Goal: Information Seeking & Learning: Learn about a topic

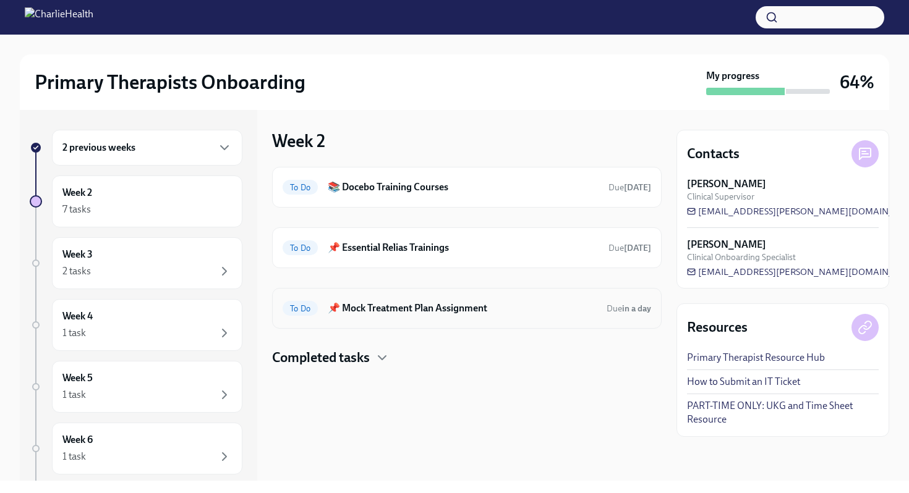
click at [404, 308] on h6 "📌 Mock Treatment Plan Assignment" at bounding box center [462, 309] width 269 height 14
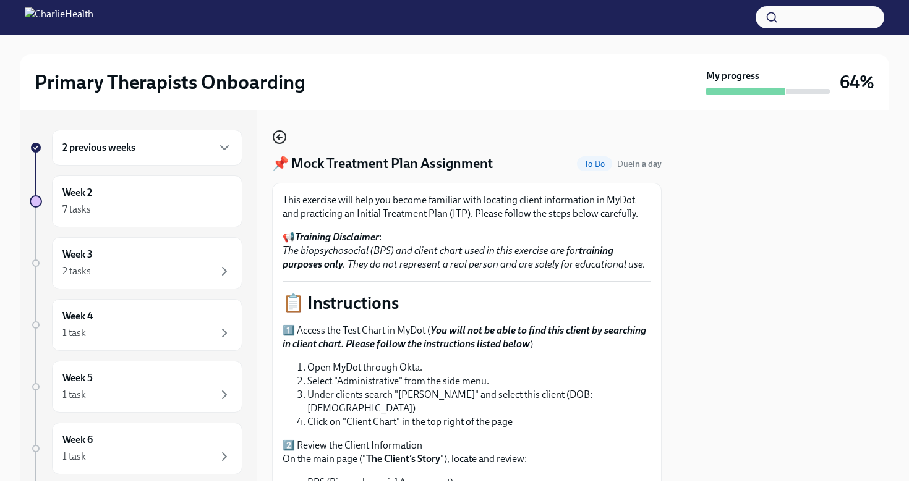
click at [280, 133] on icon "button" at bounding box center [279, 137] width 15 height 15
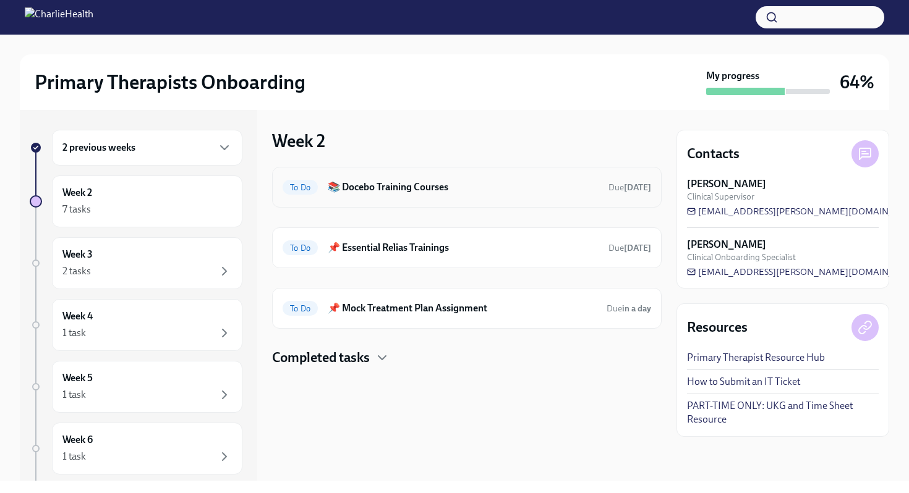
click at [419, 187] on h6 "📚 Docebo Training Courses" at bounding box center [463, 188] width 271 height 14
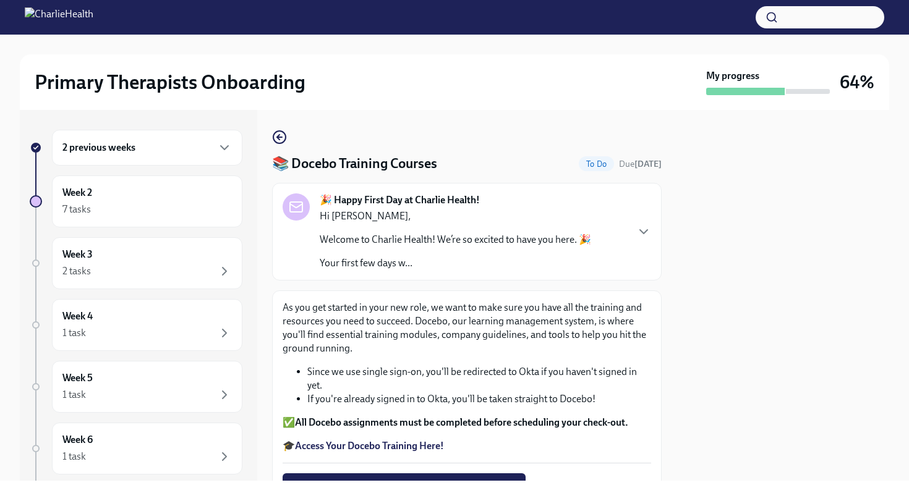
click at [273, 125] on div "📚 Docebo Training Courses To Do Due [DATE] 🎉 Happy First Day at Charlie Health!…" at bounding box center [467, 295] width 390 height 371
click at [279, 134] on icon "button" at bounding box center [279, 137] width 15 height 15
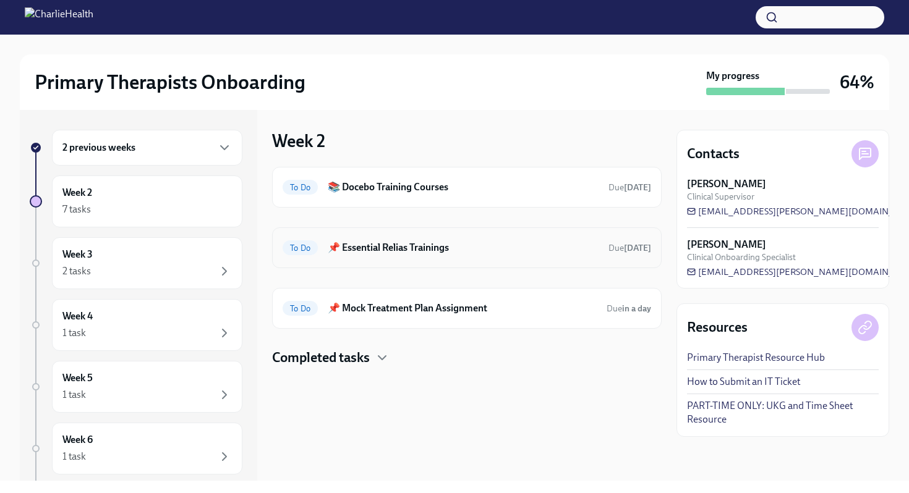
click at [365, 247] on h6 "📌 Essential Relias Trainings" at bounding box center [463, 248] width 271 height 14
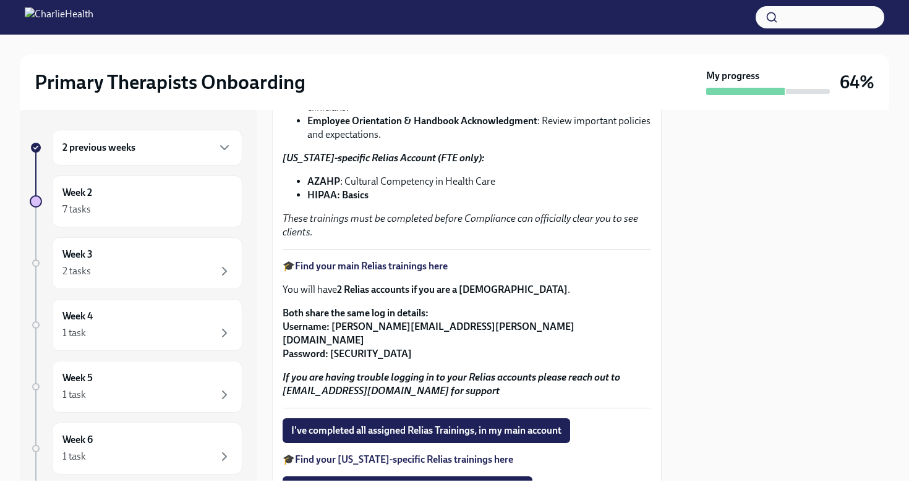
scroll to position [233, 0]
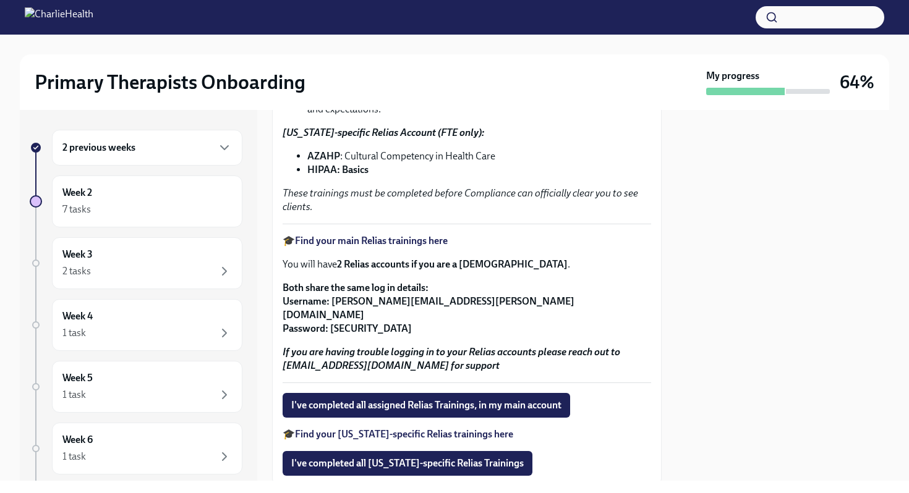
click at [399, 239] on strong "Find your main Relias trainings here" at bounding box center [371, 241] width 153 height 12
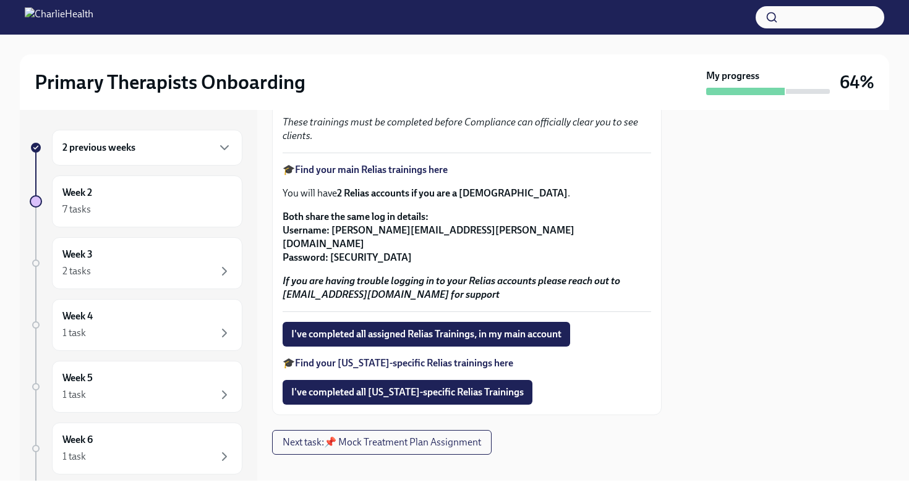
click at [385, 175] on strong "Find your main Relias trainings here" at bounding box center [371, 170] width 153 height 12
click at [375, 170] on strong "Find your main Relias trainings here" at bounding box center [371, 170] width 153 height 12
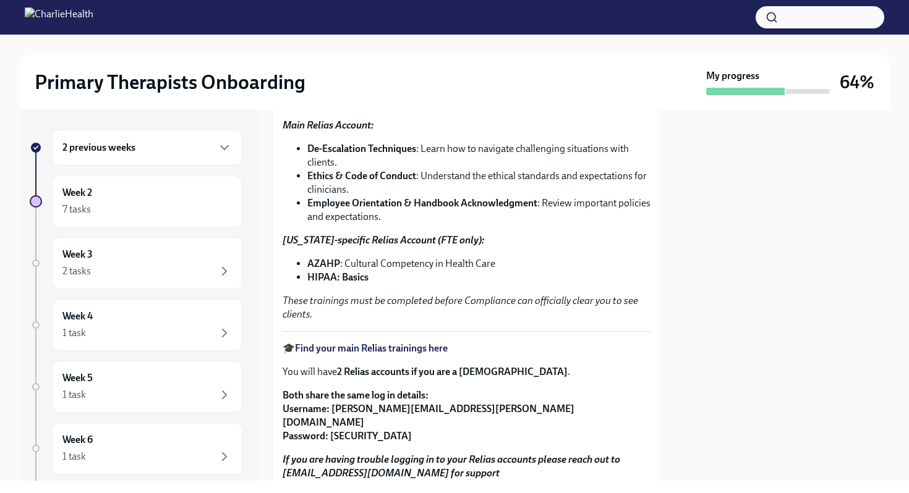
scroll to position [0, 0]
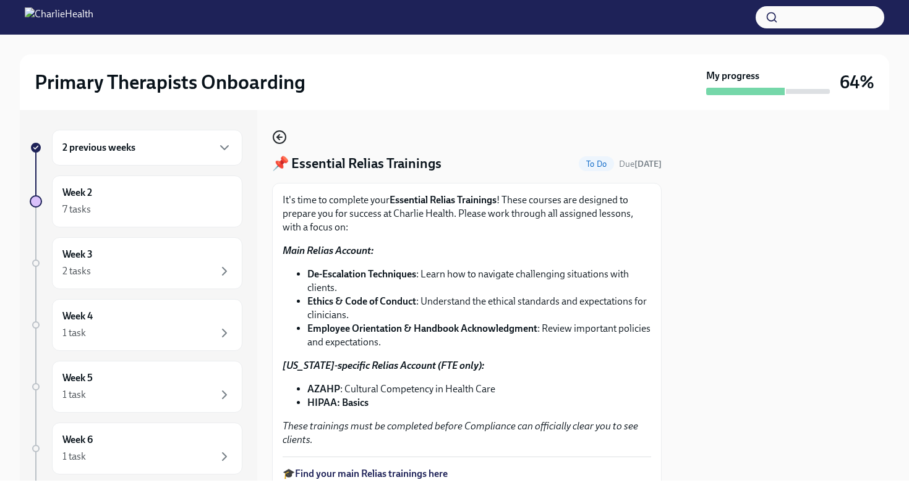
click at [279, 140] on icon "button" at bounding box center [278, 137] width 2 height 5
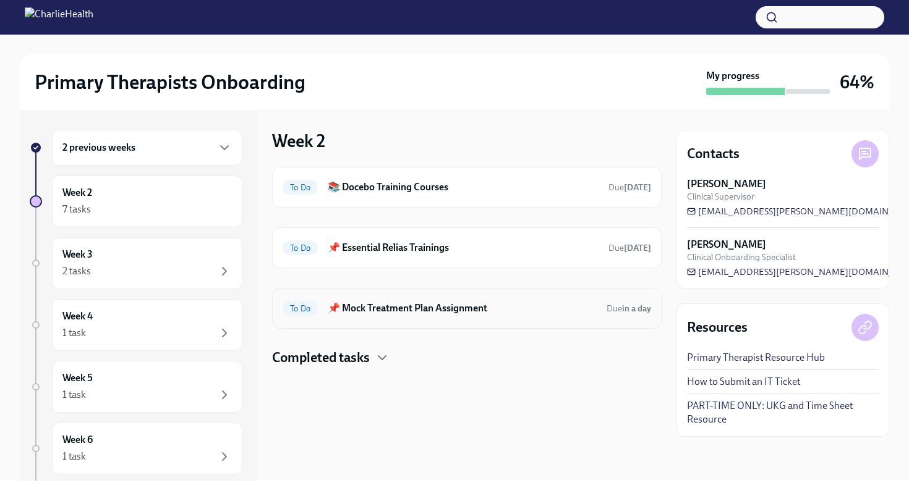
click at [397, 310] on h6 "📌 Mock Treatment Plan Assignment" at bounding box center [462, 309] width 269 height 14
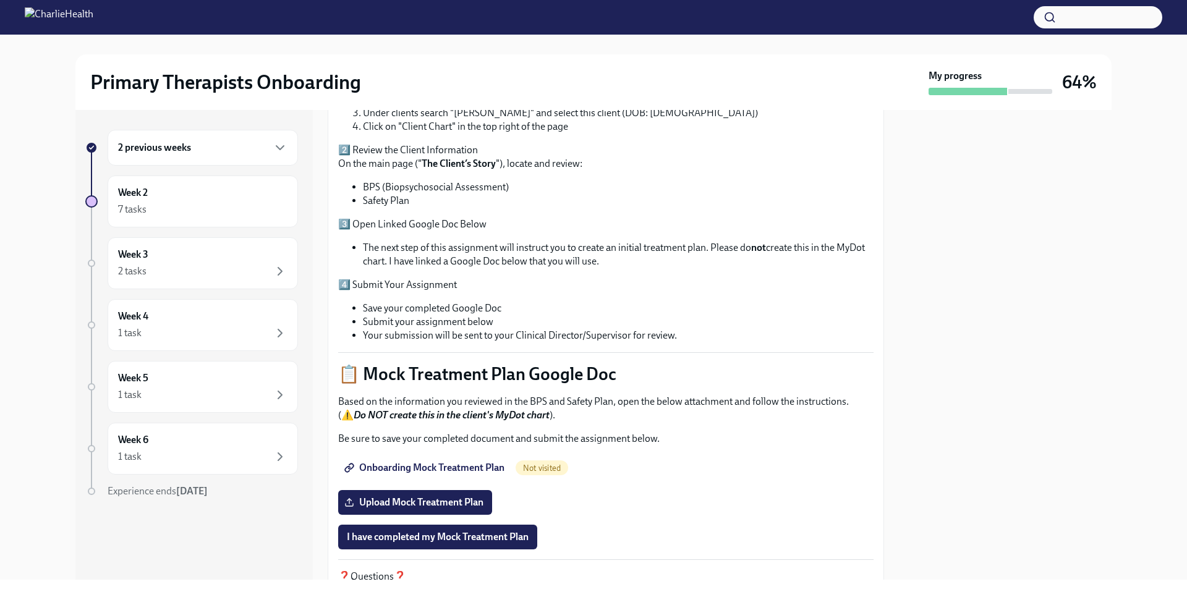
scroll to position [349, 0]
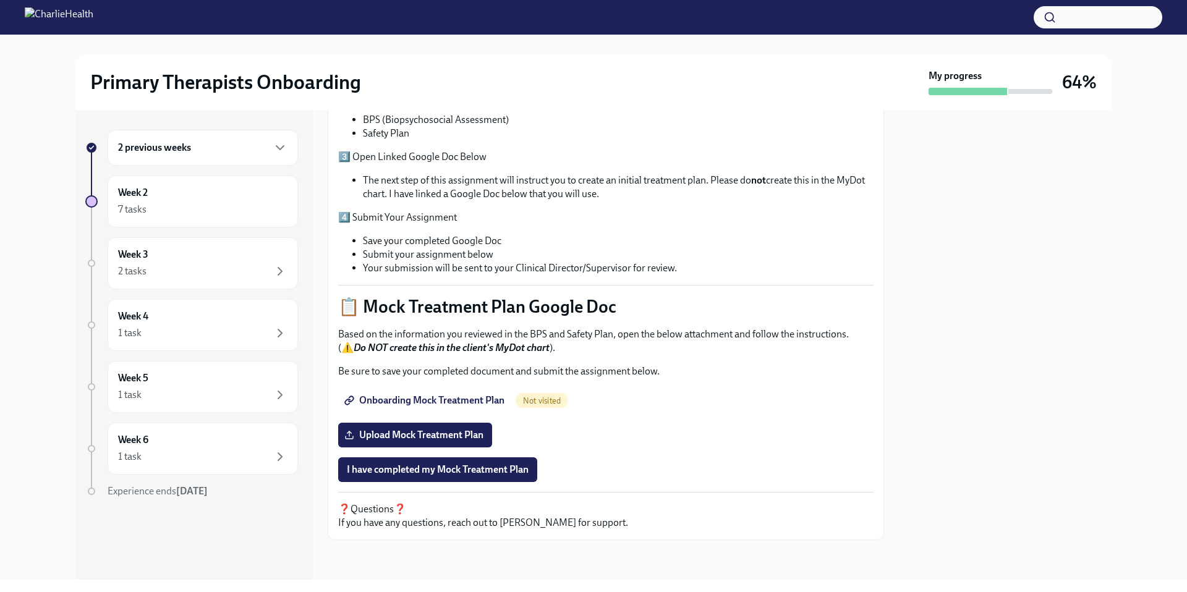
click at [467, 400] on span "Onboarding Mock Treatment Plan" at bounding box center [426, 401] width 158 height 12
click at [438, 398] on span "Onboarding Mock Treatment Plan" at bounding box center [426, 401] width 158 height 12
